Goal: Book appointment/travel/reservation

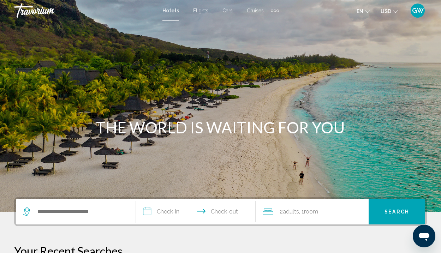
scroll to position [1, 0]
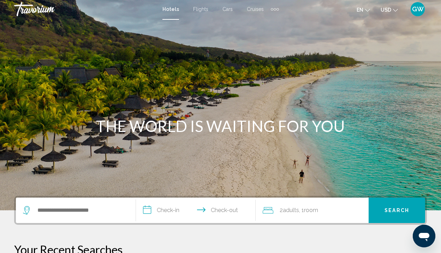
click at [394, 10] on icon "Change currency" at bounding box center [395, 10] width 5 height 5
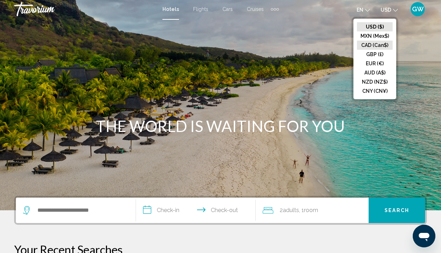
click at [370, 47] on button "CAD (Can$)" at bounding box center [375, 45] width 36 height 9
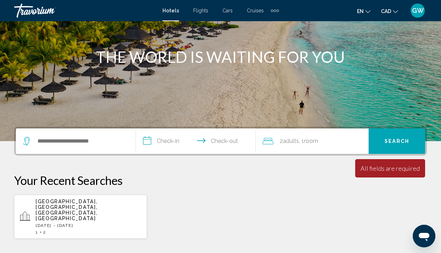
scroll to position [92, 0]
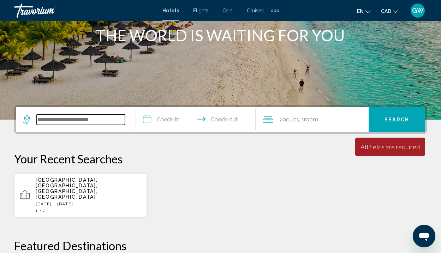
click at [45, 117] on input "Search widget" at bounding box center [81, 119] width 88 height 11
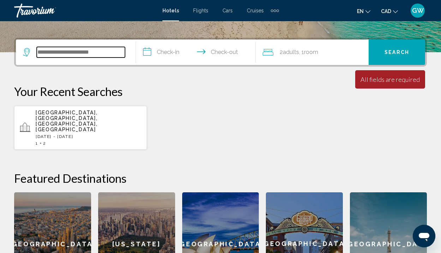
scroll to position [174, 0]
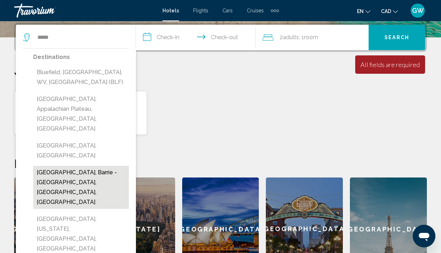
click at [72, 166] on button "[GEOGRAPHIC_DATA], Barrie - [GEOGRAPHIC_DATA], [GEOGRAPHIC_DATA], [GEOGRAPHIC_D…" at bounding box center [81, 187] width 96 height 43
type input "**********"
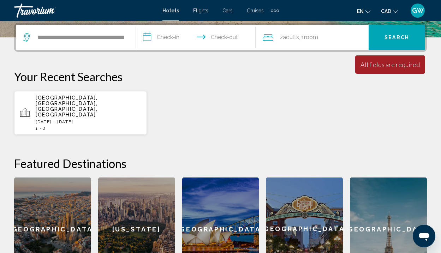
click at [167, 38] on input "**********" at bounding box center [197, 39] width 123 height 28
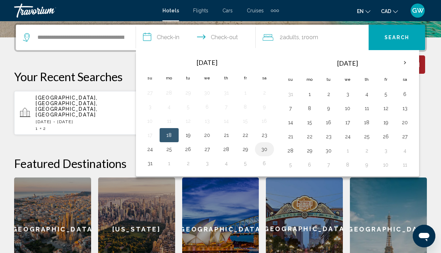
click at [265, 149] on button "30" at bounding box center [264, 149] width 11 height 10
click at [150, 163] on button "31" at bounding box center [149, 164] width 11 height 10
type input "**********"
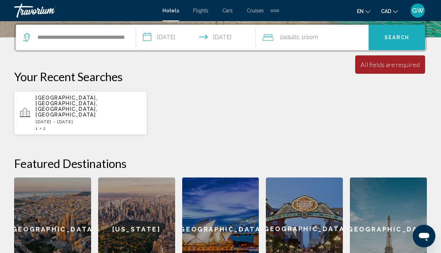
click at [391, 32] on button "Search" at bounding box center [397, 37] width 56 height 25
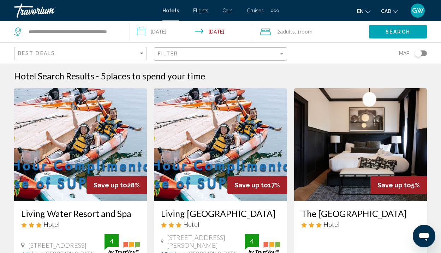
click at [419, 10] on span "GW" at bounding box center [418, 10] width 12 height 7
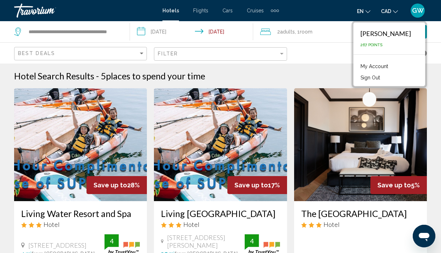
click at [392, 66] on link "My Account" at bounding box center [374, 66] width 35 height 9
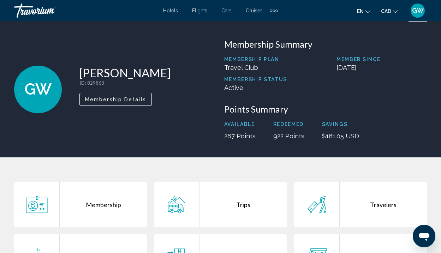
scroll to position [116, 0]
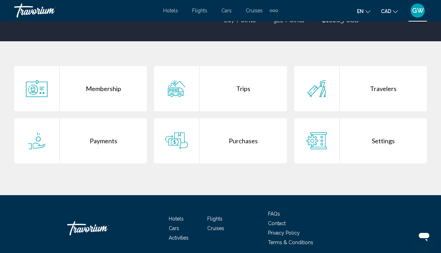
click at [377, 142] on div "Settings" at bounding box center [383, 140] width 87 height 45
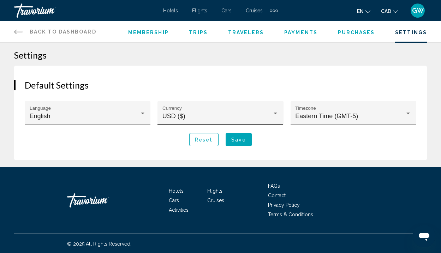
click at [275, 113] on div "Main content" at bounding box center [276, 114] width 4 height 2
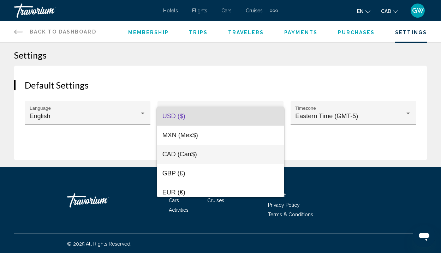
click at [168, 155] on span "CAD (Can$)" at bounding box center [179, 154] width 35 height 7
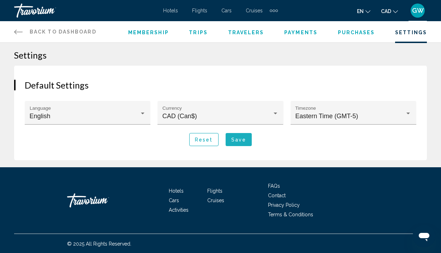
click at [241, 141] on span "Save" at bounding box center [238, 140] width 15 height 6
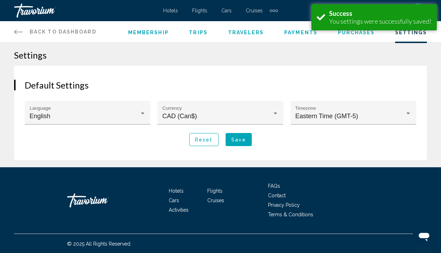
click at [282, 143] on div "Reset Save" at bounding box center [221, 139] width 392 height 13
click at [276, 78] on div "Default Settings English Language CAD (Can$) Currency Eastern Time (GMT-5) Time…" at bounding box center [220, 113] width 413 height 95
click at [174, 10] on span "Hotels" at bounding box center [170, 11] width 15 height 6
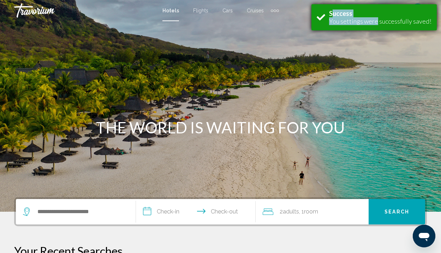
drag, startPoint x: 386, startPoint y: 8, endPoint x: 377, endPoint y: 19, distance: 14.0
click at [377, 19] on div "Success You settings were successfully saved!" at bounding box center [373, 17] width 125 height 26
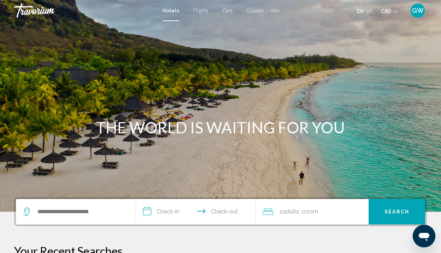
click at [272, 37] on div "Main content" at bounding box center [220, 106] width 441 height 212
click at [55, 205] on div "Search widget" at bounding box center [76, 211] width 106 height 25
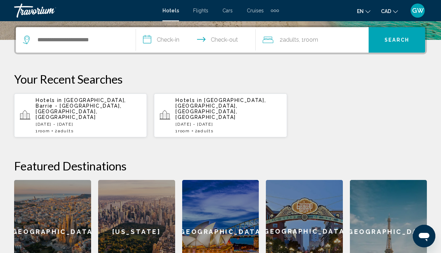
scroll to position [174, 0]
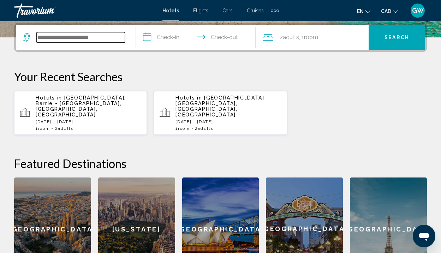
click at [58, 41] on input "Search widget" at bounding box center [81, 37] width 88 height 11
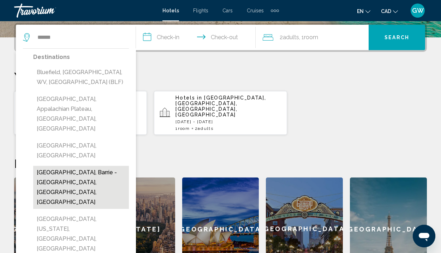
click at [58, 166] on button "Blue Mountains, Barrie - Orillia, ON, Canada" at bounding box center [81, 187] width 96 height 43
type input "**********"
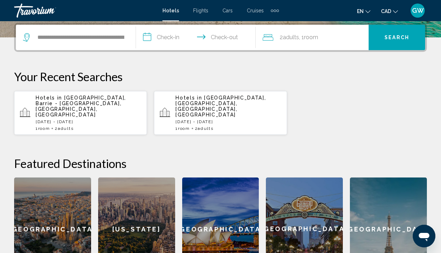
click at [154, 38] on input "**********" at bounding box center [197, 39] width 123 height 28
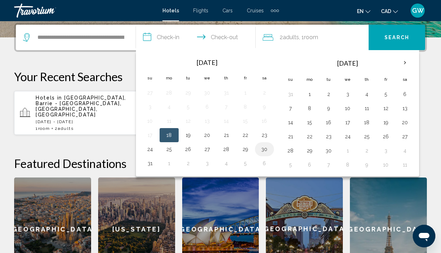
click at [263, 148] on button "30" at bounding box center [264, 149] width 11 height 10
click at [148, 162] on button "31" at bounding box center [149, 164] width 11 height 10
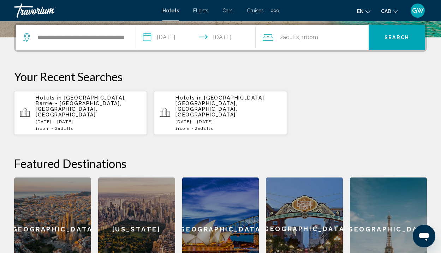
type input "**********"
click at [352, 95] on div "Hotels in Blue Mountains, Barrie - Orillia, ON, Canada Sat, 30 Aug - Sun, 31 Au…" at bounding box center [220, 113] width 413 height 44
click at [390, 34] on button "Search" at bounding box center [397, 37] width 56 height 25
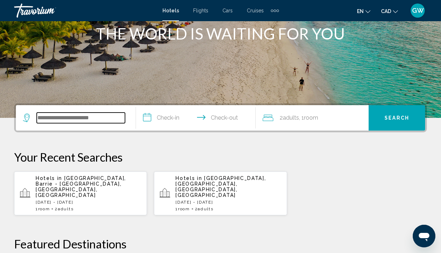
click at [55, 118] on input "Search widget" at bounding box center [81, 118] width 88 height 11
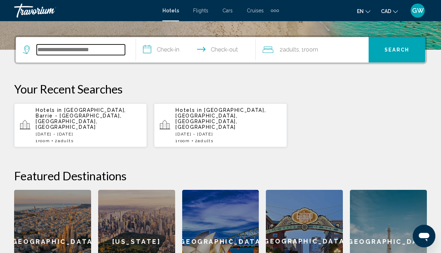
scroll to position [174, 0]
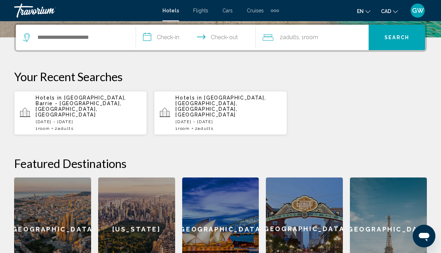
click at [95, 104] on p "Hotels in [GEOGRAPHIC_DATA], [GEOGRAPHIC_DATA], [GEOGRAPHIC_DATA], [GEOGRAPHIC_…" at bounding box center [89, 106] width 106 height 23
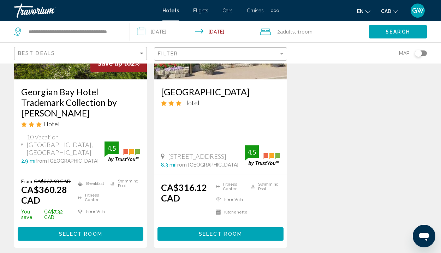
scroll to position [400, 0]
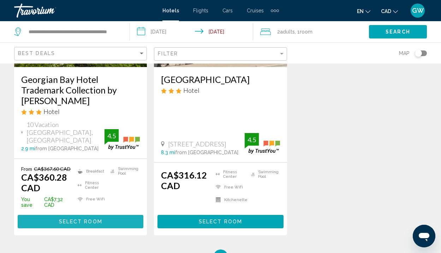
click at [77, 217] on button "Select Room" at bounding box center [81, 221] width 126 height 13
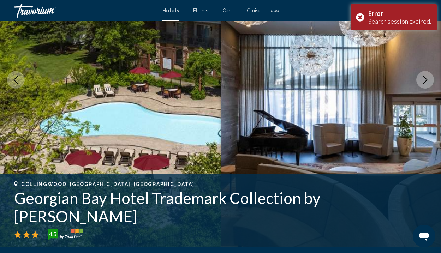
scroll to position [111, 0]
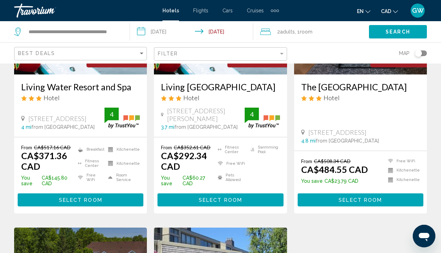
scroll to position [430, 0]
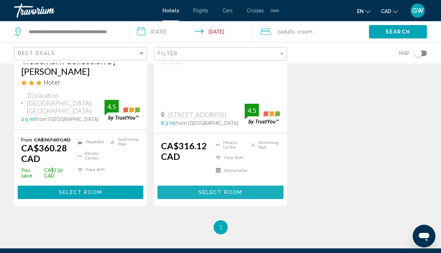
click at [195, 188] on button "Select Room" at bounding box center [220, 192] width 126 height 13
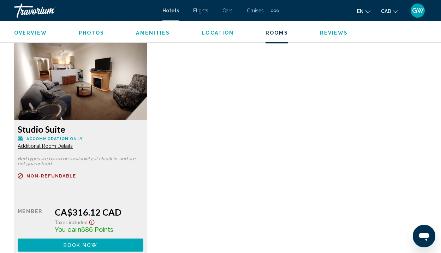
scroll to position [1096, 0]
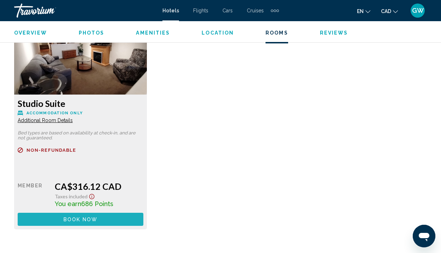
click at [90, 221] on span "Book now" at bounding box center [81, 220] width 34 height 6
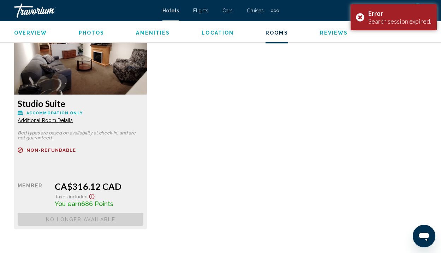
click at [87, 222] on span "No longer available" at bounding box center [81, 220] width 70 height 6
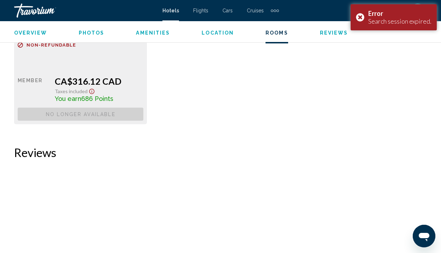
scroll to position [1335, 0]
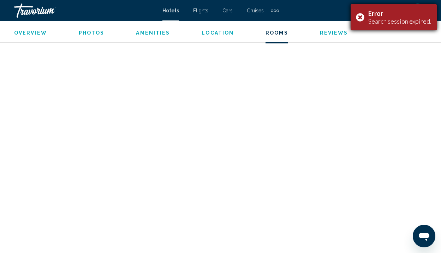
click at [362, 17] on div "Error Search session expired." at bounding box center [394, 17] width 86 height 26
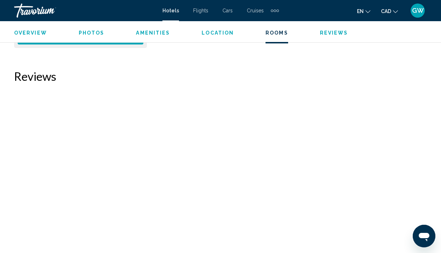
scroll to position [1254, 0]
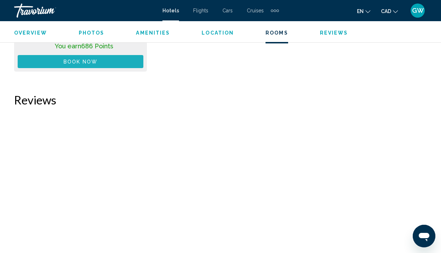
click at [109, 68] on button "Book now No longer available" at bounding box center [81, 61] width 126 height 13
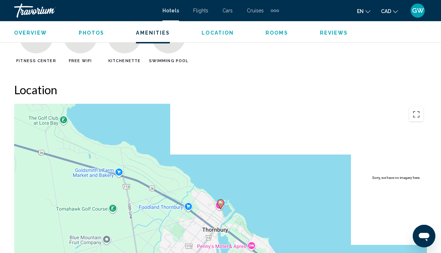
scroll to position [390, 0]
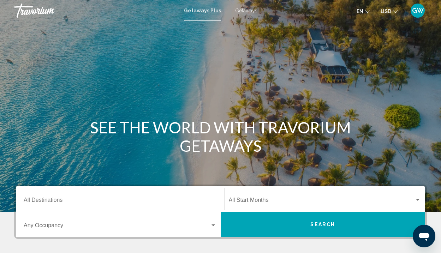
click at [241, 11] on span "Getaways" at bounding box center [246, 11] width 22 height 6
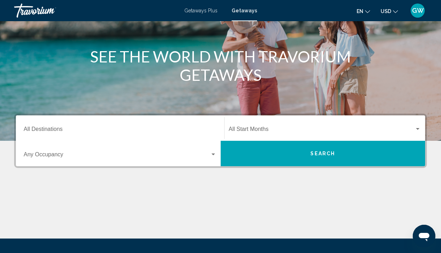
click at [63, 128] on input "Destination All Destinations" at bounding box center [120, 130] width 193 height 6
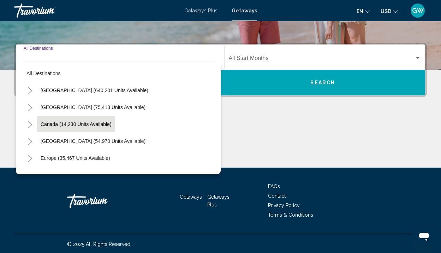
scroll to position [143, 0]
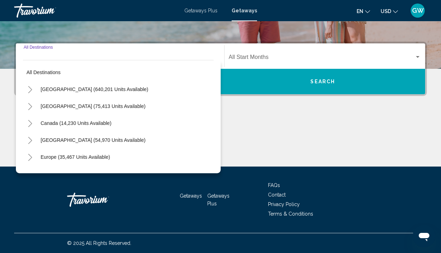
click at [29, 124] on icon "Toggle Canada (14,230 units available)" at bounding box center [30, 123] width 5 height 7
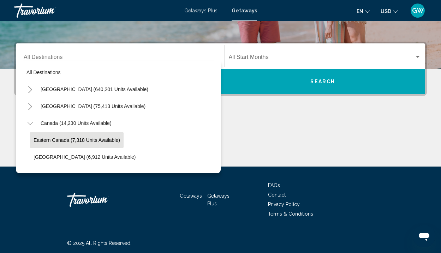
click at [37, 137] on button "Eastern Canada (7,318 units available)" at bounding box center [77, 140] width 94 height 16
type input "**********"
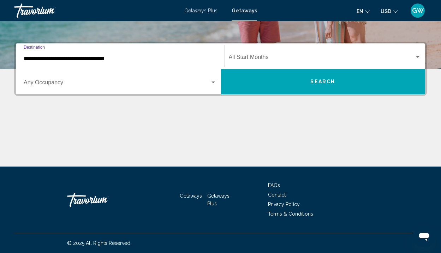
click at [214, 83] on div "Search widget" at bounding box center [214, 83] width 4 height 2
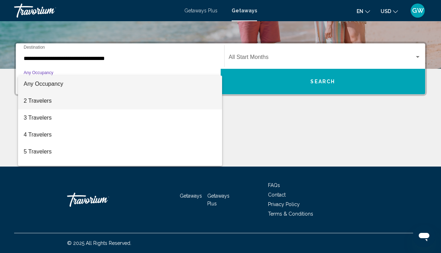
click at [85, 100] on span "2 Travelers" at bounding box center [120, 101] width 193 height 17
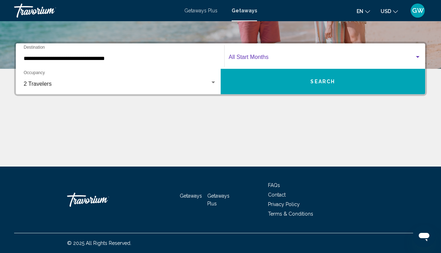
click at [419, 57] on div "Search widget" at bounding box center [418, 57] width 6 height 6
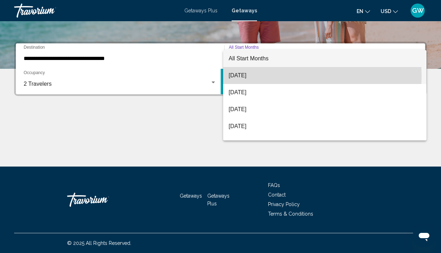
click at [254, 76] on span "[DATE]" at bounding box center [325, 75] width 192 height 17
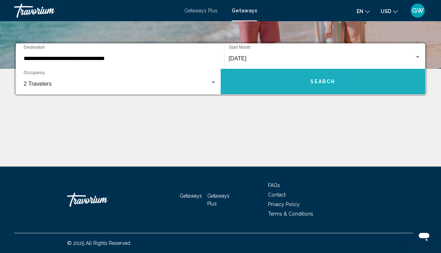
click at [254, 76] on button "Search" at bounding box center [323, 81] width 205 height 25
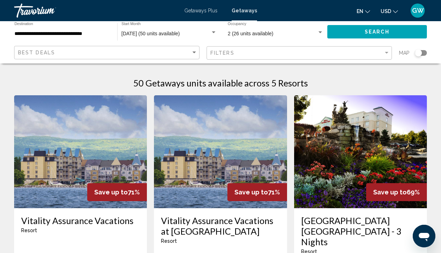
click at [394, 11] on icon "Change currency" at bounding box center [395, 11] width 5 height 5
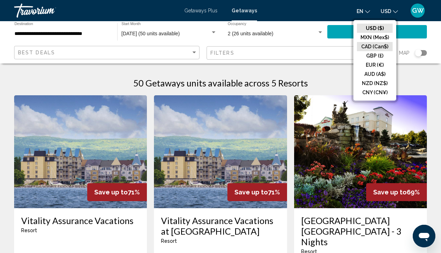
click at [371, 48] on button "CAD (Can$)" at bounding box center [375, 46] width 36 height 9
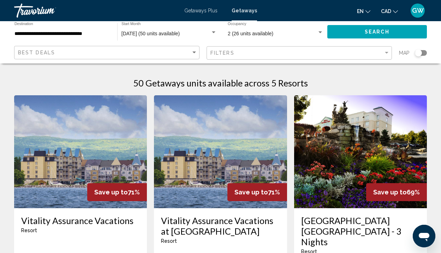
scroll to position [102, 0]
click at [195, 10] on span "Getaways Plus" at bounding box center [200, 11] width 33 height 6
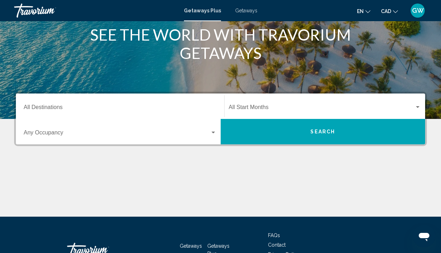
click at [70, 105] on div "Destination All Destinations" at bounding box center [120, 106] width 193 height 22
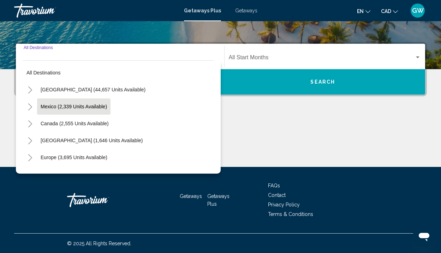
scroll to position [143, 0]
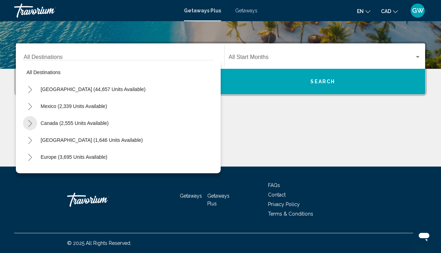
click at [29, 121] on icon "Toggle Canada (2,555 units available)" at bounding box center [30, 123] width 5 height 7
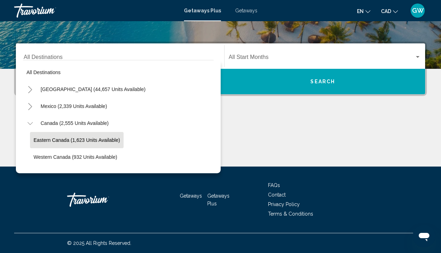
click at [36, 139] on span "Eastern Canada (1,623 units available)" at bounding box center [77, 140] width 87 height 6
type input "**********"
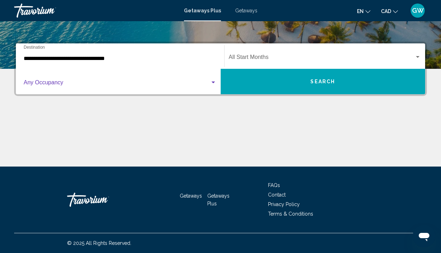
click at [63, 82] on span "Search widget" at bounding box center [117, 84] width 186 height 6
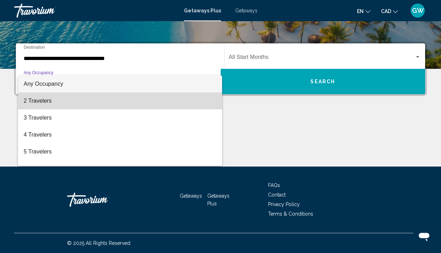
click at [125, 102] on span "2 Travelers" at bounding box center [120, 101] width 193 height 17
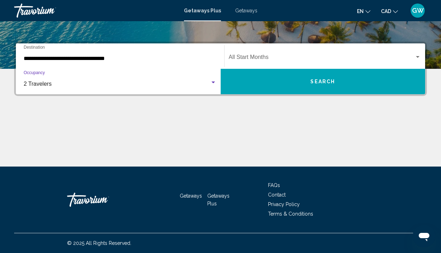
click at [254, 55] on div "Start Month All Start Months" at bounding box center [325, 56] width 192 height 22
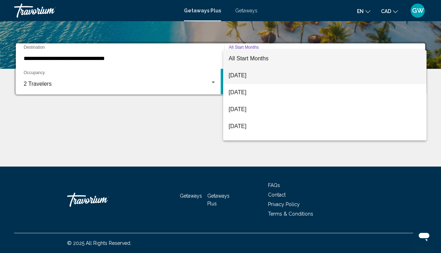
click at [254, 73] on span "[DATE]" at bounding box center [325, 75] width 192 height 17
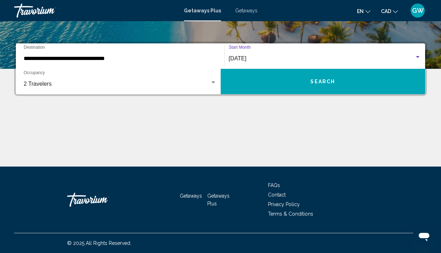
click at [253, 78] on button "Search" at bounding box center [323, 81] width 205 height 25
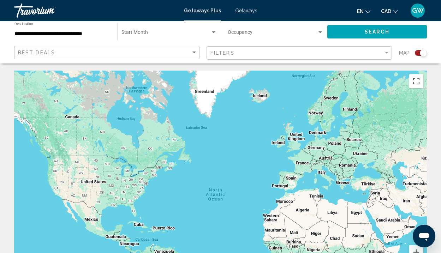
drag, startPoint x: 109, startPoint y: 102, endPoint x: 126, endPoint y: 133, distance: 34.6
click at [126, 133] on div "Main content" at bounding box center [220, 177] width 413 height 212
click at [423, 53] on div "Search widget" at bounding box center [423, 52] width 7 height 7
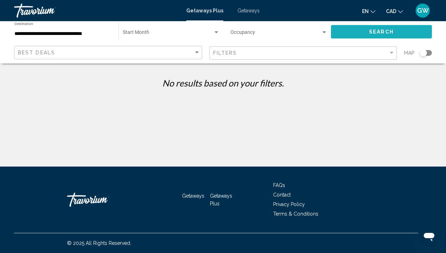
click at [357, 34] on button "Search" at bounding box center [381, 31] width 101 height 13
